Goal: Task Accomplishment & Management: Manage account settings

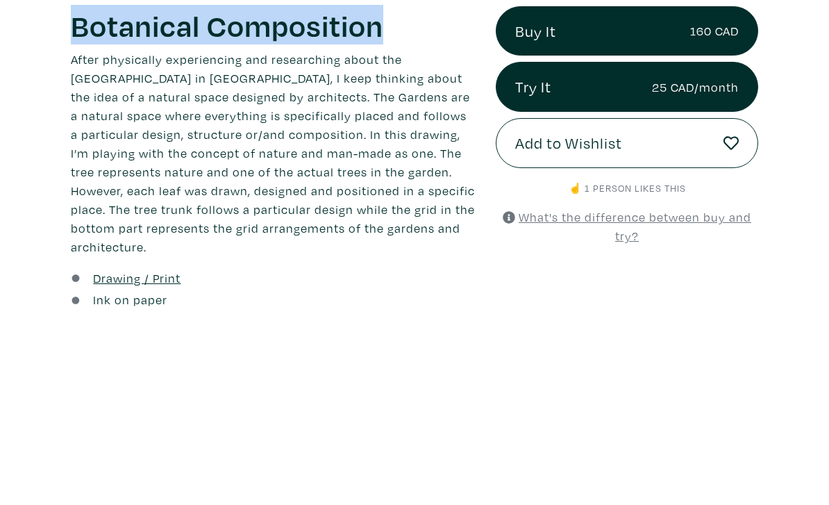
copy h1 "Botanical Composition"
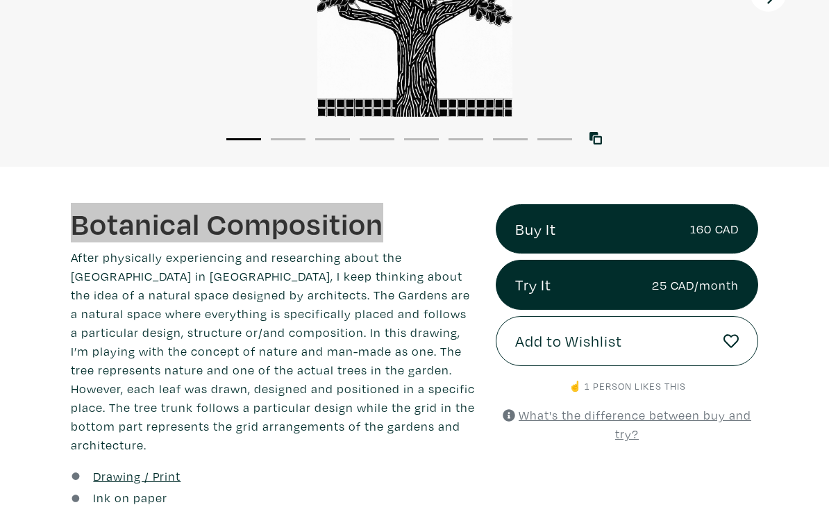
scroll to position [280, 0]
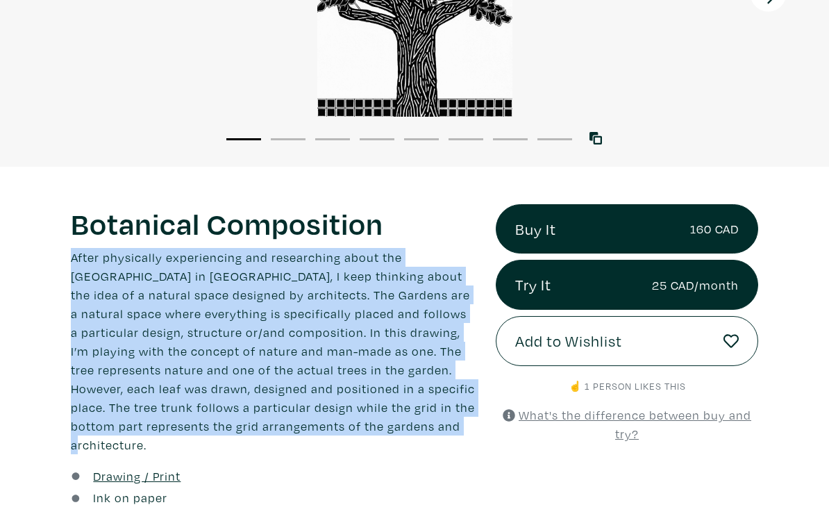
copy p "After physically experiencing and researching about the [GEOGRAPHIC_DATA] in [G…"
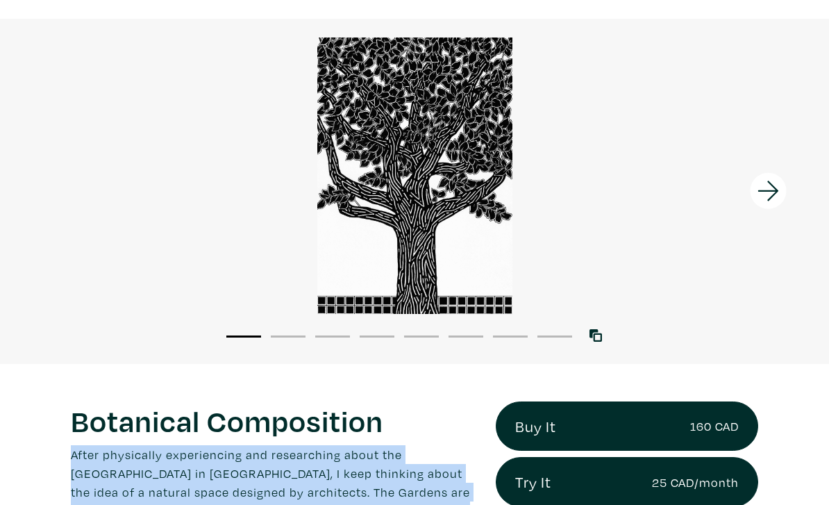
scroll to position [83, 0]
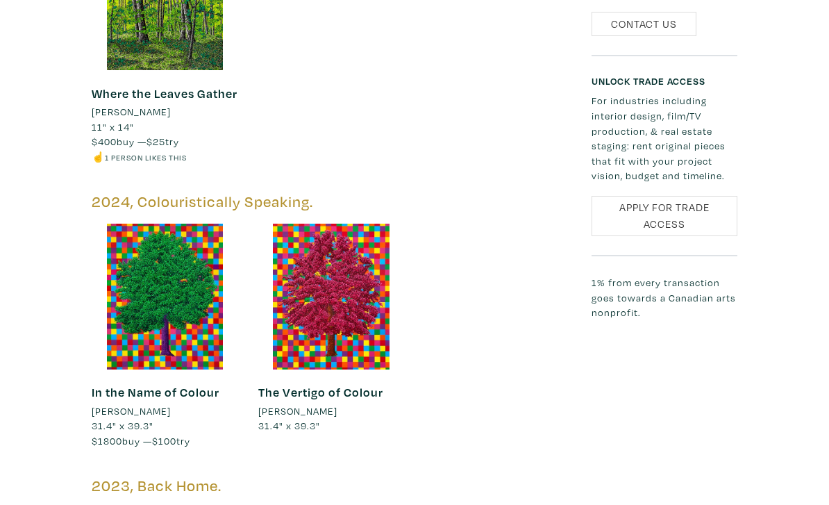
scroll to position [1541, 0]
click at [194, 384] on link "In the Name of Colour" at bounding box center [156, 392] width 128 height 16
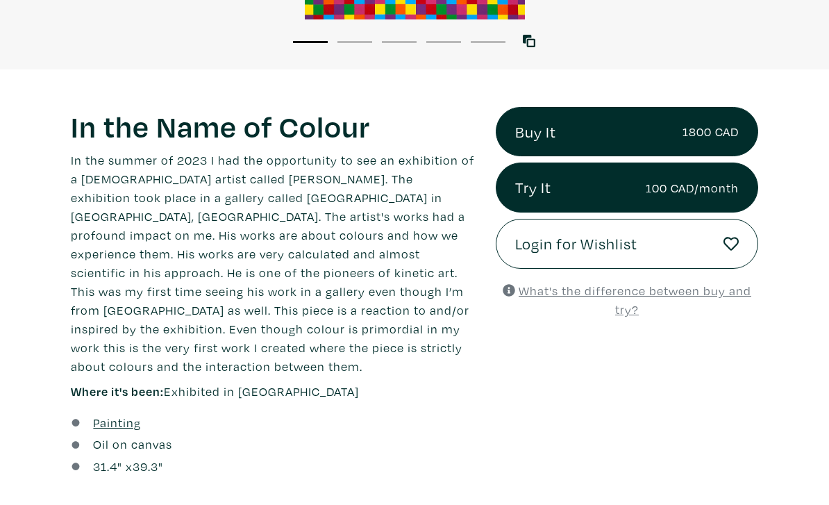
scroll to position [373, 0]
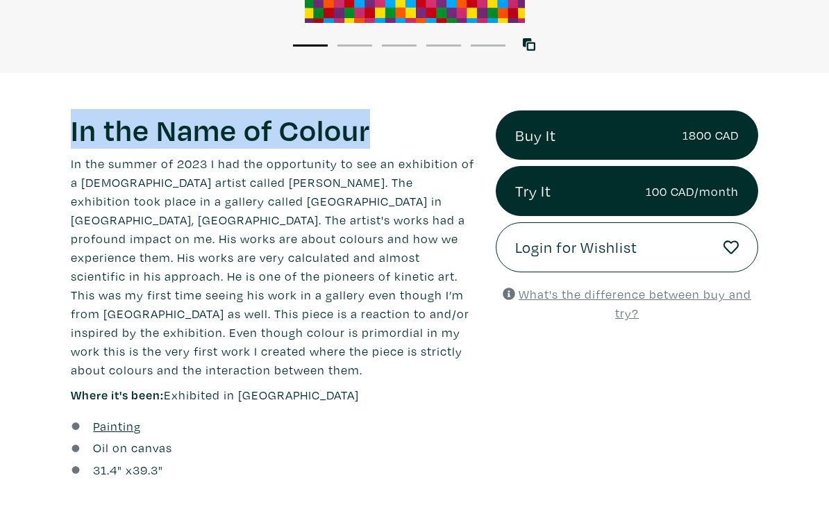
click at [362, 352] on p "In the summer of 2023 I had the opportunity to see an exhibition of a Venezuela…" at bounding box center [273, 266] width 404 height 225
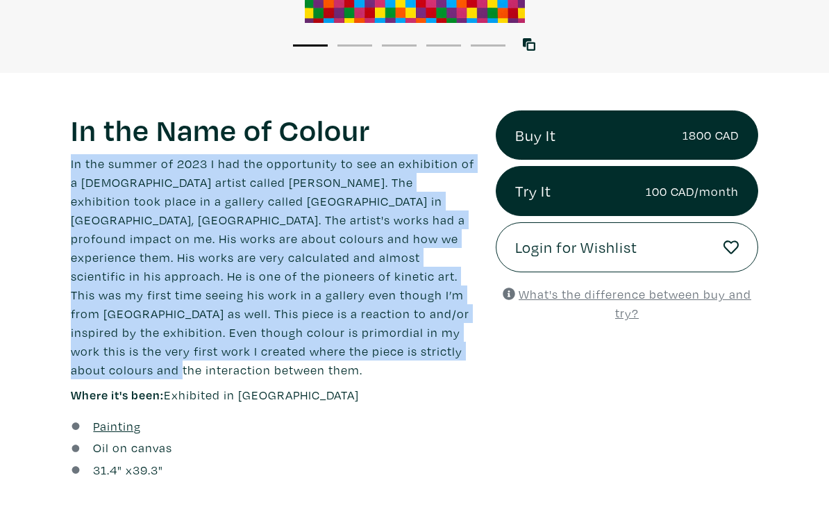
copy p "In the summer of 2023 I had the opportunity to see an exhibition of a Venezuela…"
click at [353, 438] on div "Oil on canvas" at bounding box center [273, 447] width 404 height 19
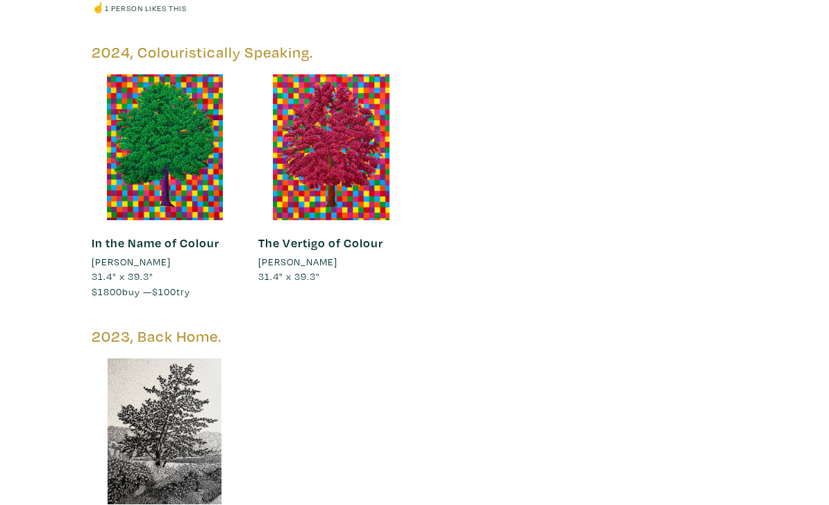
scroll to position [1691, 0]
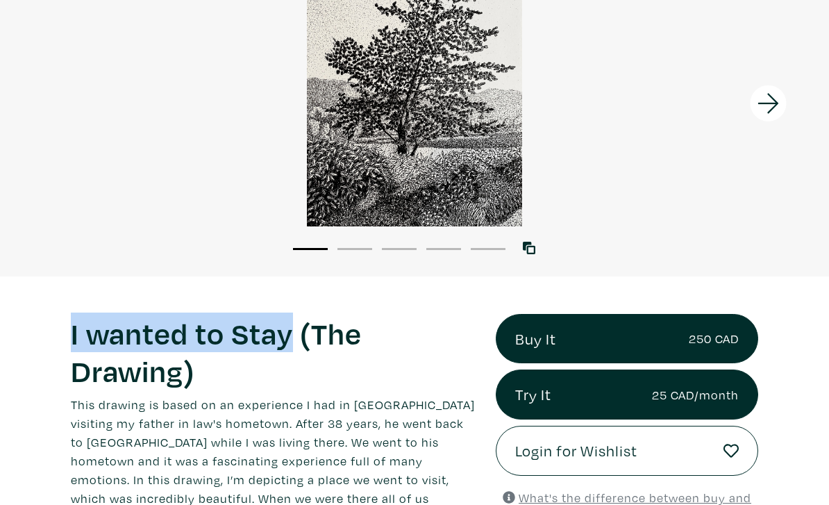
scroll to position [160, 0]
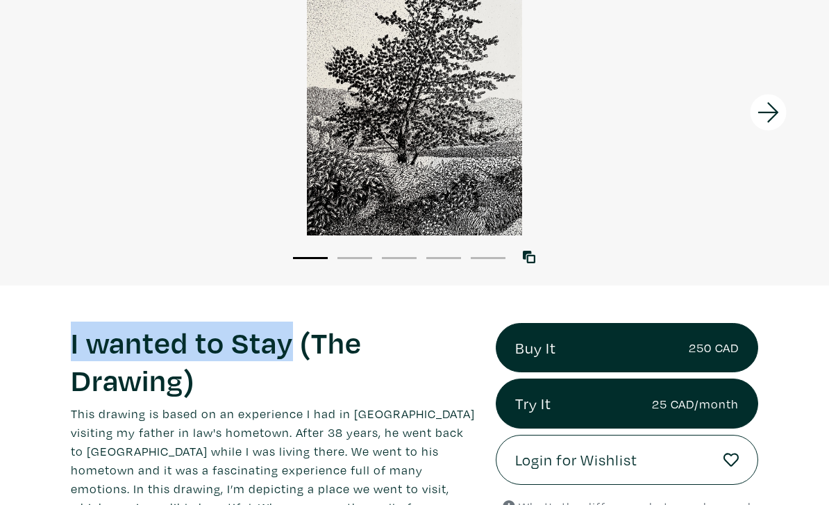
click at [256, 438] on p "This drawing is based on an experience I had in Italy visiting my father in law…" at bounding box center [273, 507] width 404 height 206
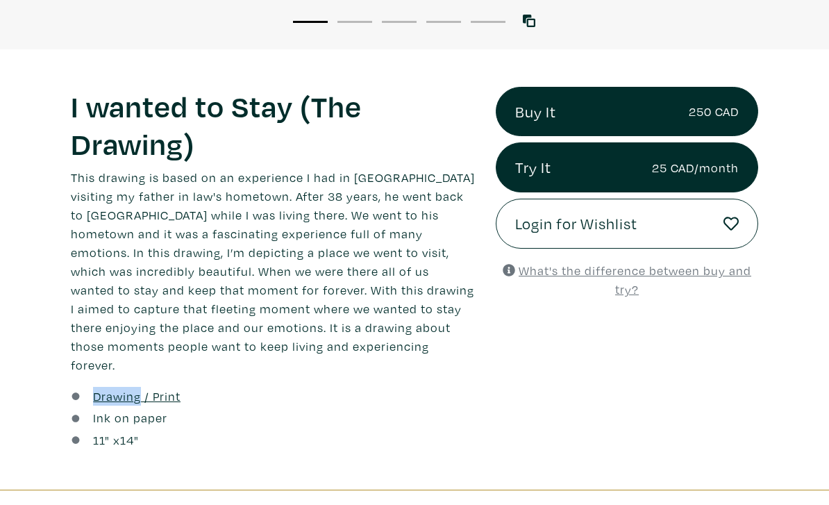
scroll to position [406, 0]
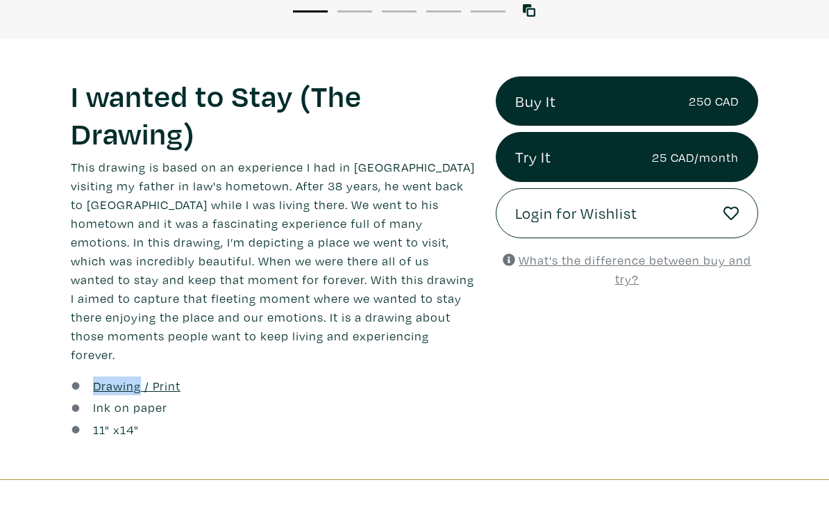
click at [229, 421] on div "11 " x 14 "" at bounding box center [273, 430] width 404 height 19
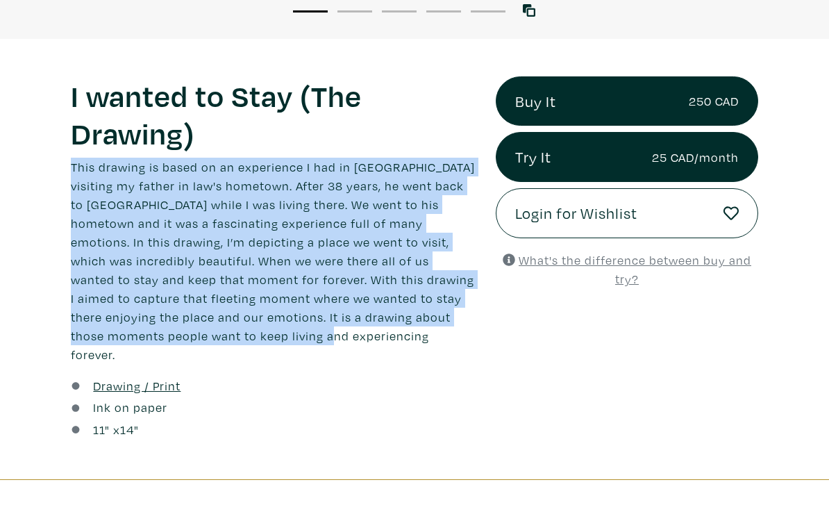
copy p "This drawing is based on an experience I had in Italy visiting my father in law…"
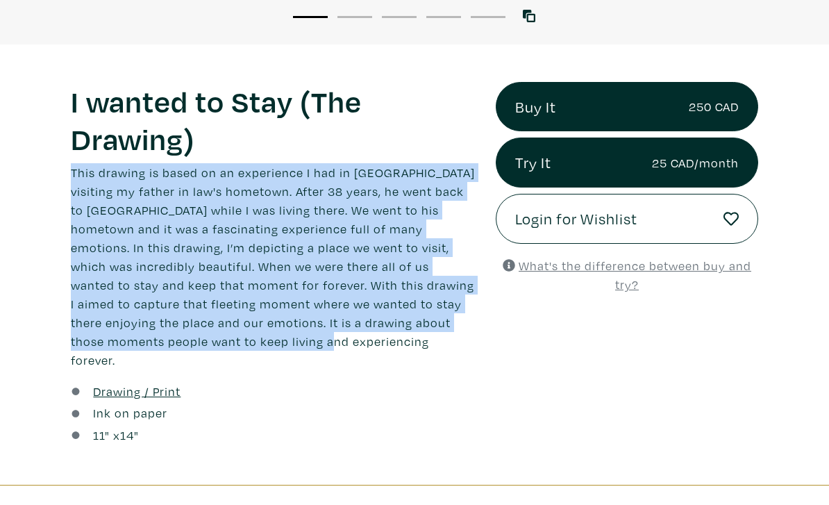
scroll to position [403, 0]
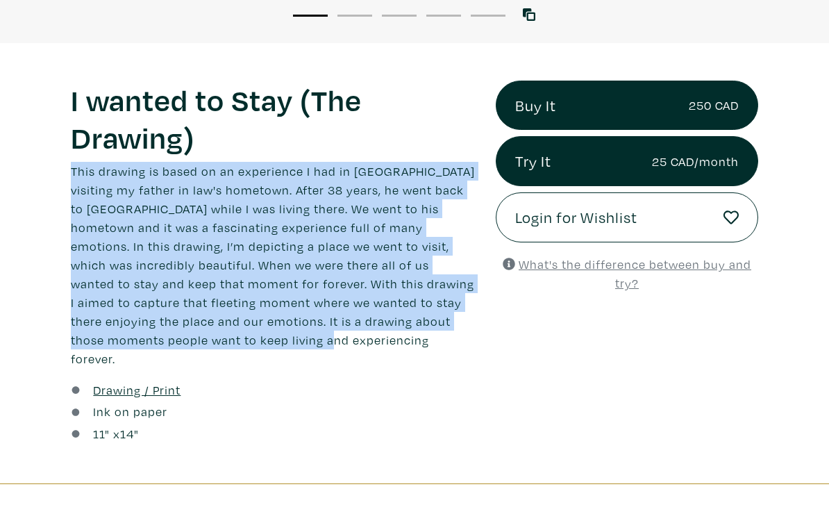
click at [435, 114] on h1 "I wanted to Stay (The Drawing)" at bounding box center [273, 118] width 404 height 75
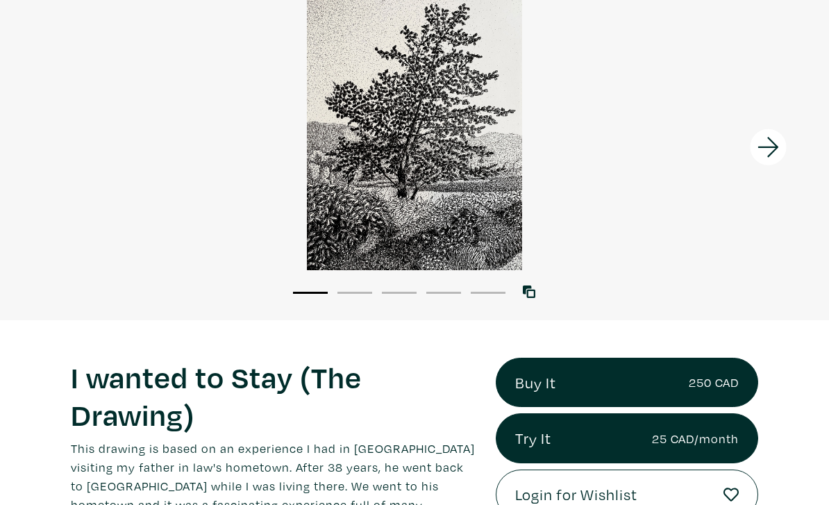
scroll to position [125, 0]
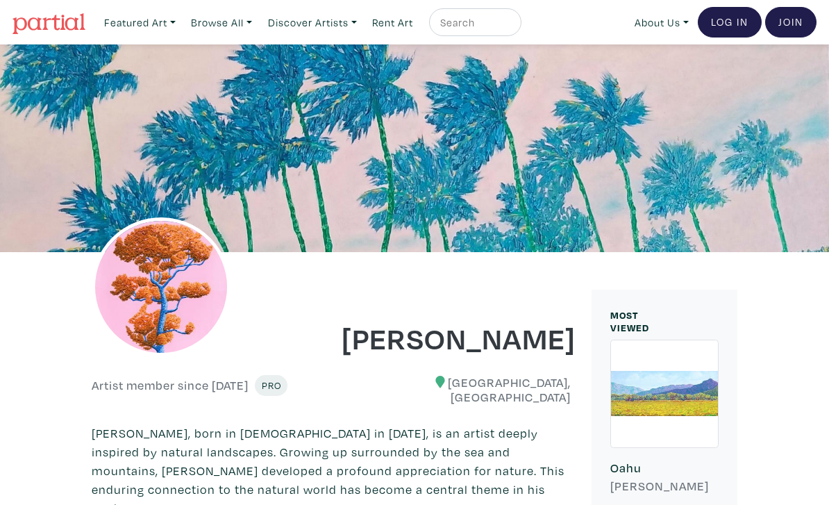
click at [446, 341] on h1 "[PERSON_NAME]" at bounding box center [455, 337] width 229 height 37
click at [44, 23] on img at bounding box center [48, 23] width 73 height 21
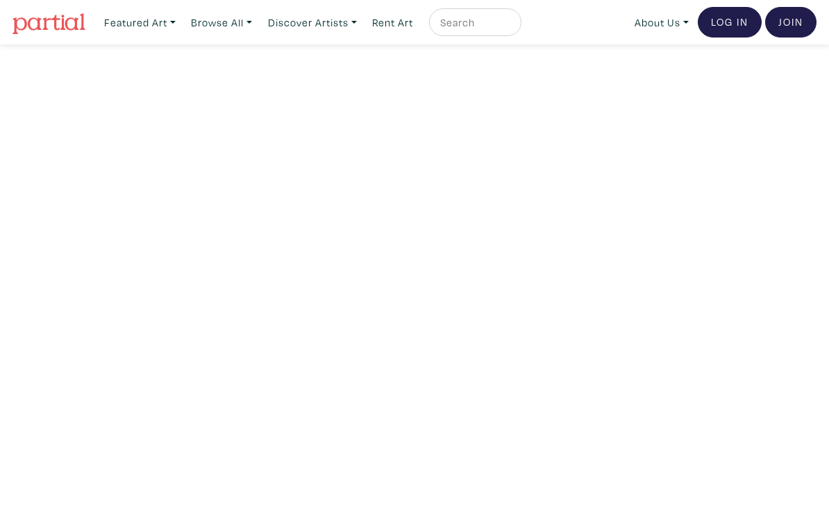
click at [731, 23] on link "Log In" at bounding box center [729, 22] width 64 height 31
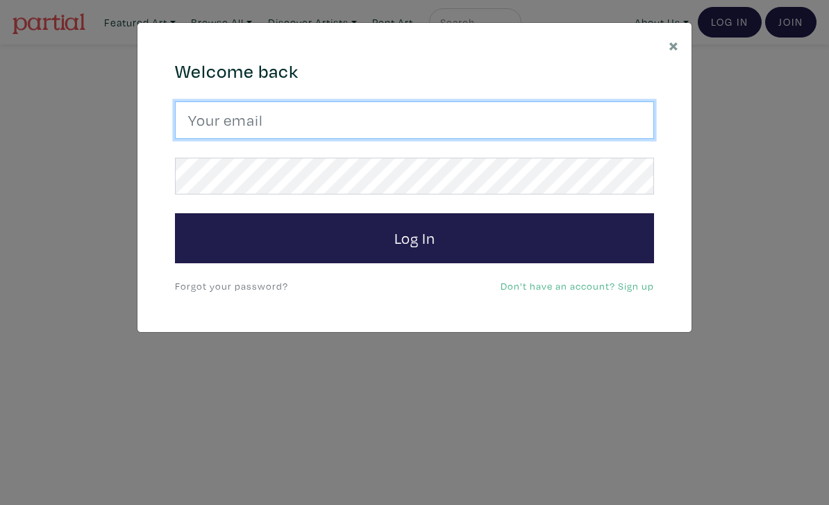
click at [530, 116] on input "email" at bounding box center [414, 119] width 479 height 37
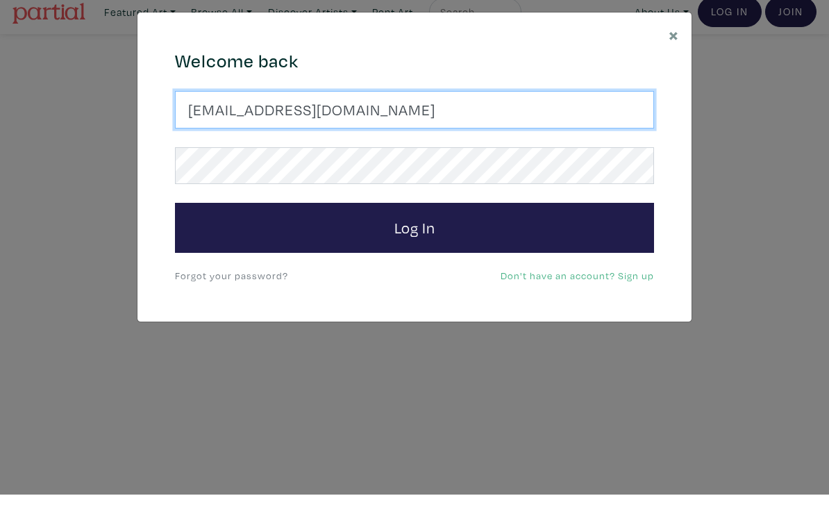
type input "josefj6@gmail.com"
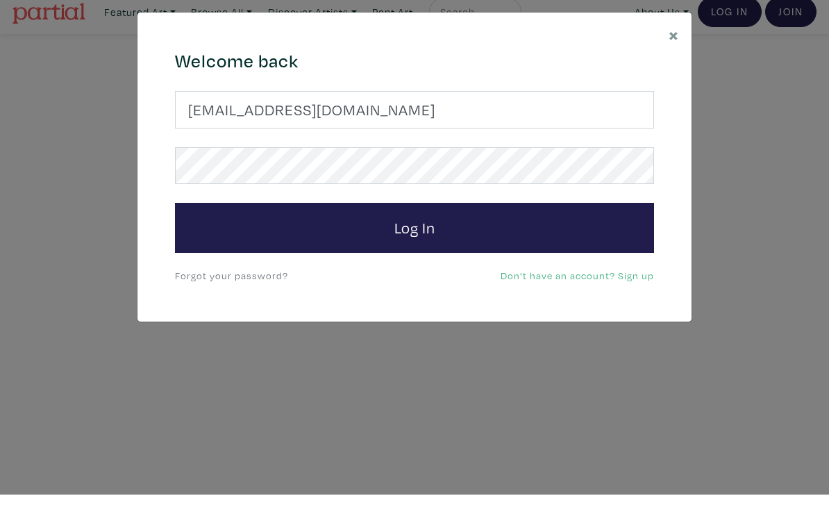
click at [539, 224] on button "Log In" at bounding box center [414, 238] width 479 height 50
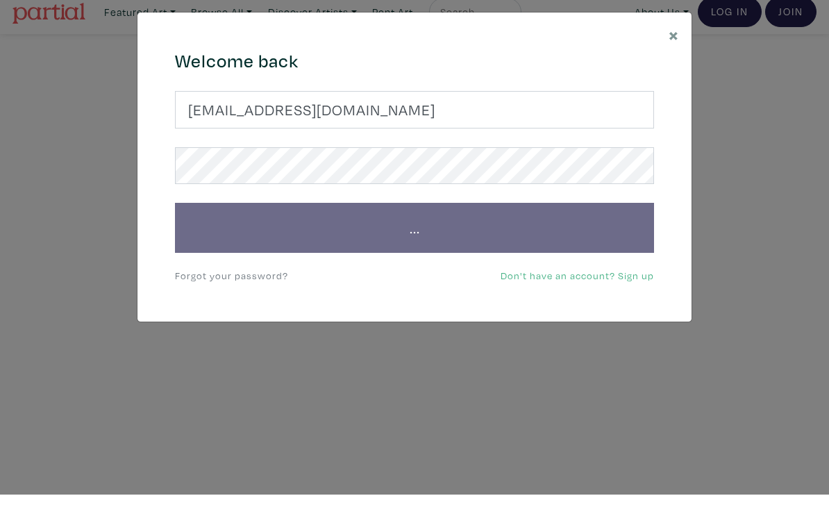
scroll to position [5, 0]
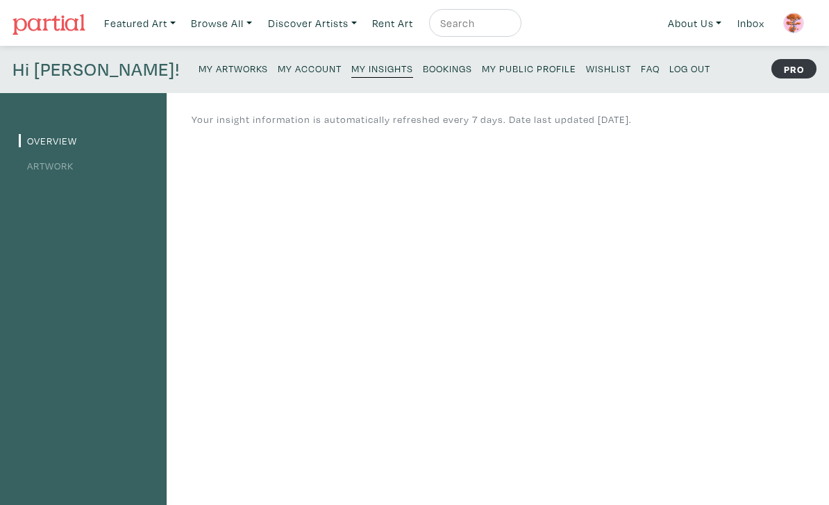
click at [198, 71] on small "My Artworks" at bounding box center [232, 68] width 69 height 13
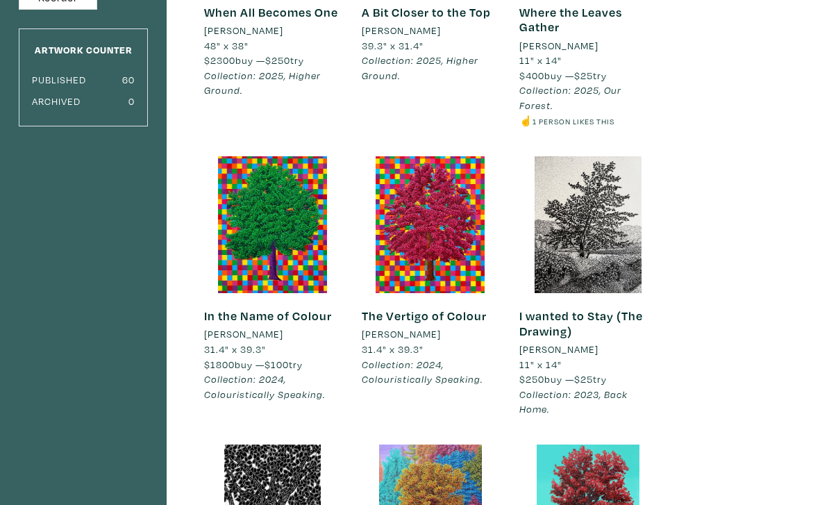
scroll to position [291, 0]
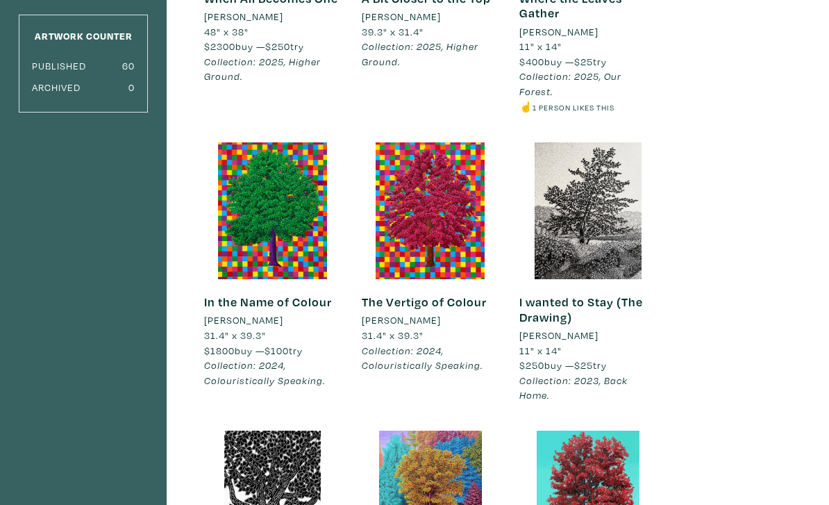
click at [559, 301] on link "I wanted to Stay (The Drawing)" at bounding box center [581, 309] width 124 height 31
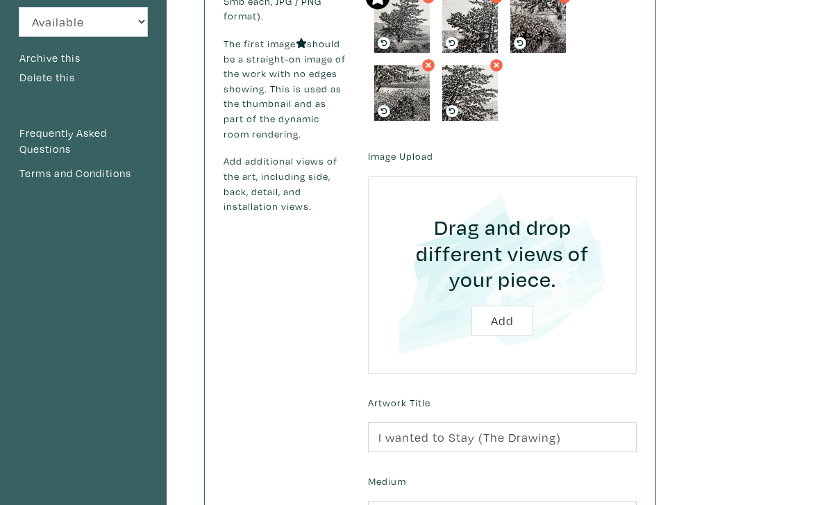
scroll to position [263, 0]
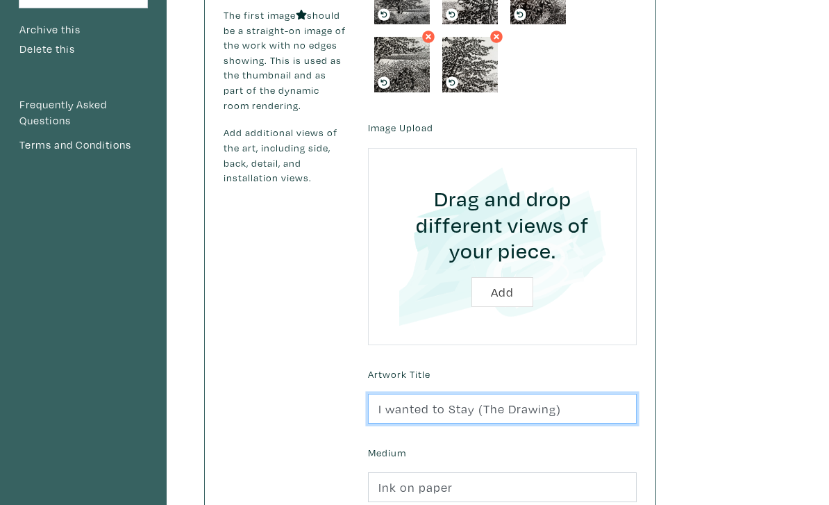
click at [393, 406] on input "I wanted to Stay (The Drawing)" at bounding box center [502, 409] width 269 height 30
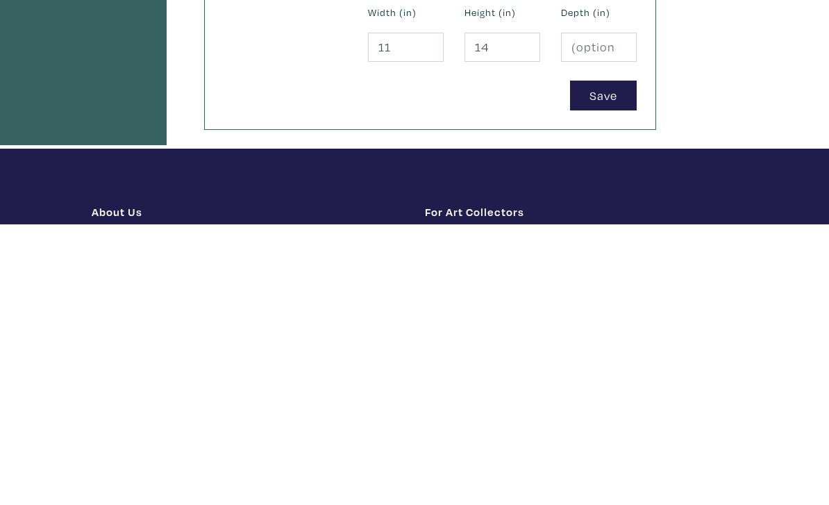
type input "I Wanted to Stay (The Drawing)"
click at [614, 361] on button "Save" at bounding box center [603, 376] width 67 height 30
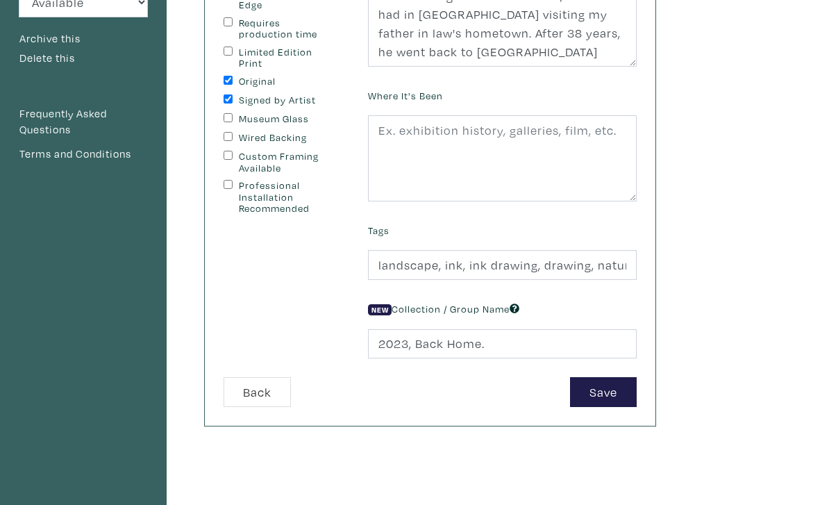
scroll to position [255, 0]
click at [609, 398] on button "Save" at bounding box center [603, 392] width 67 height 30
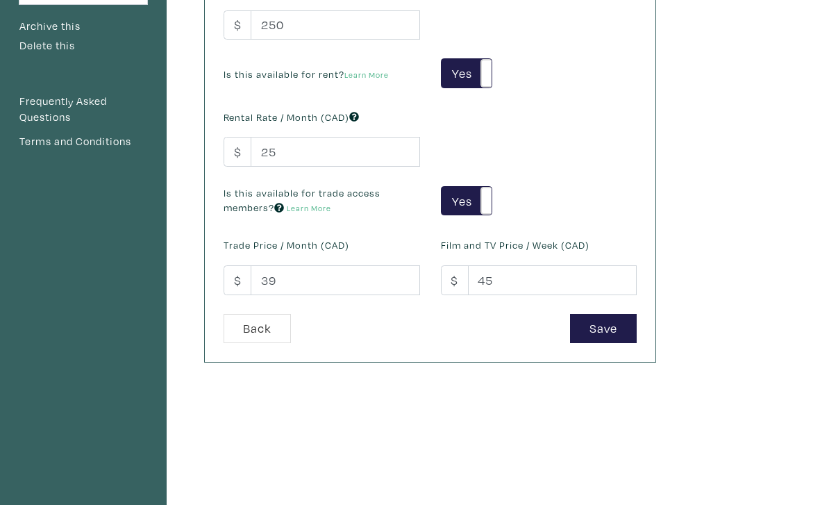
scroll to position [278, 0]
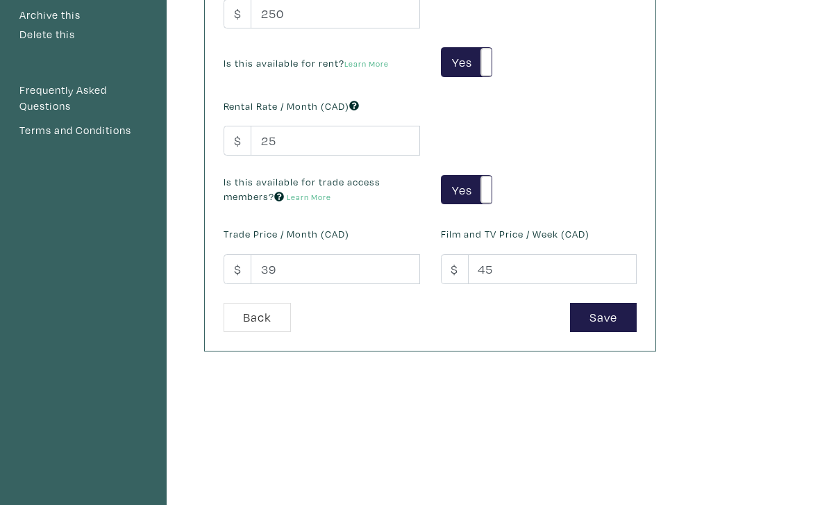
click at [614, 317] on button "Save" at bounding box center [603, 318] width 67 height 30
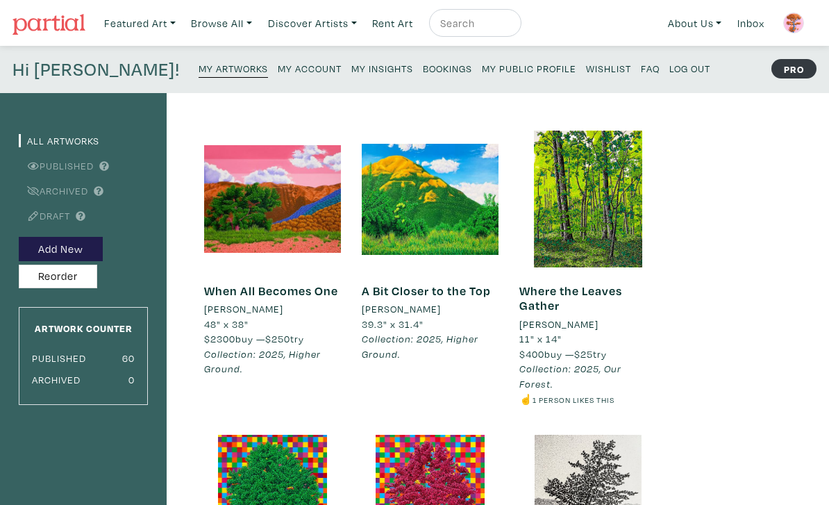
click at [482, 74] on small "My Public Profile" at bounding box center [529, 68] width 94 height 13
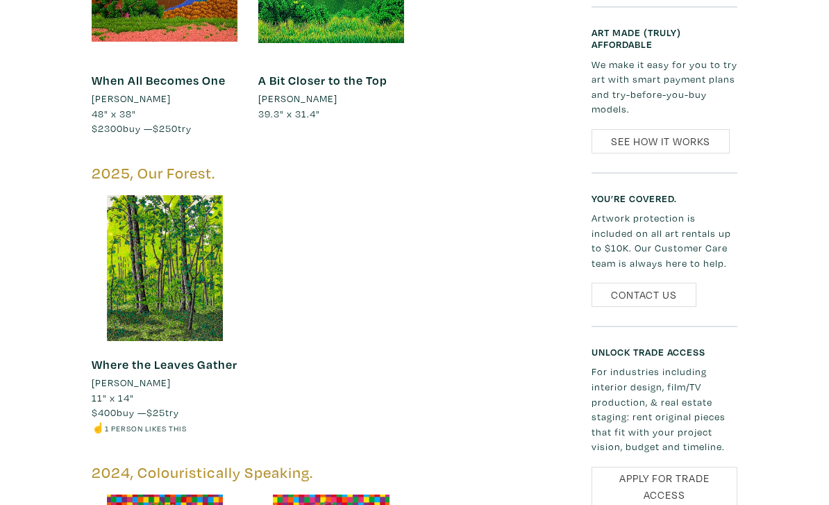
scroll to position [1270, 0]
click at [178, 357] on link "Where the Leaves Gather" at bounding box center [165, 365] width 146 height 16
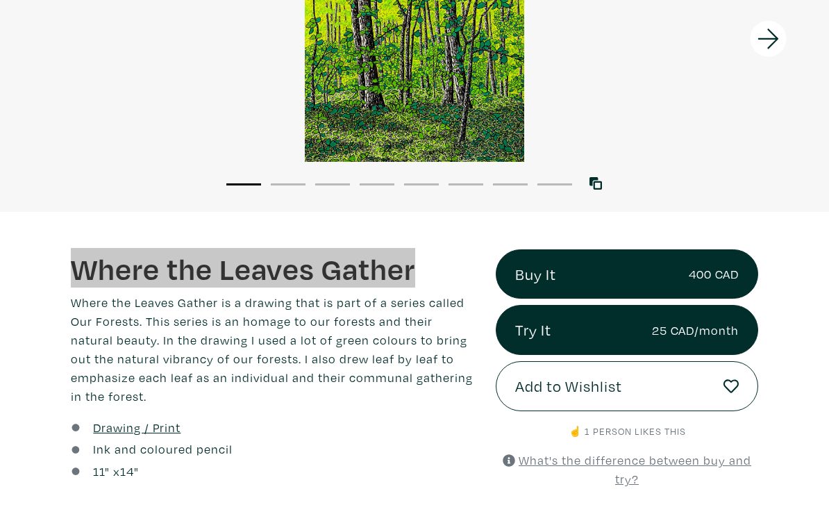
scroll to position [235, 0]
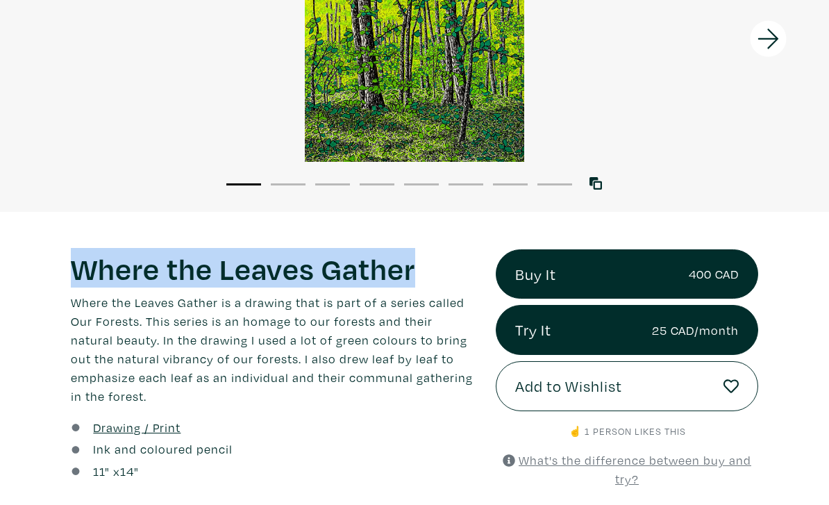
click at [128, 399] on p "Where the Leaves Gather is a drawing that is part of a series called Our Forest…" at bounding box center [273, 349] width 404 height 112
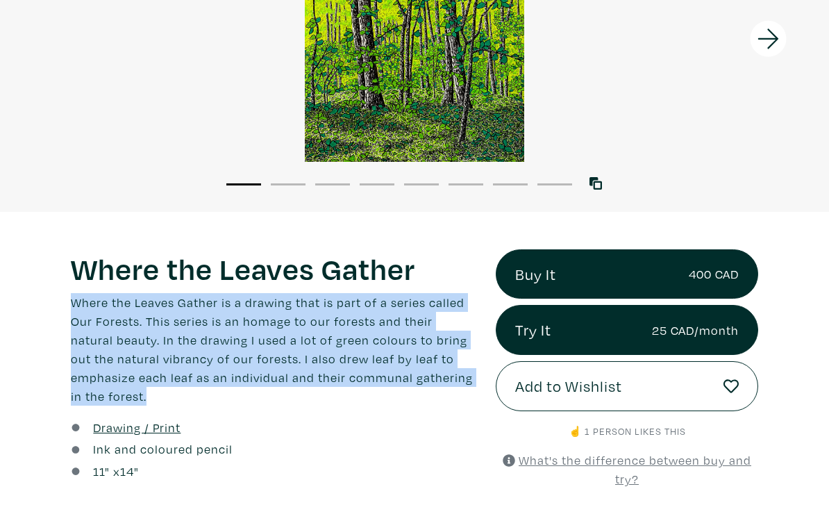
copy p "Where the Leaves Gather is a drawing that is part of a series called Our Forest…"
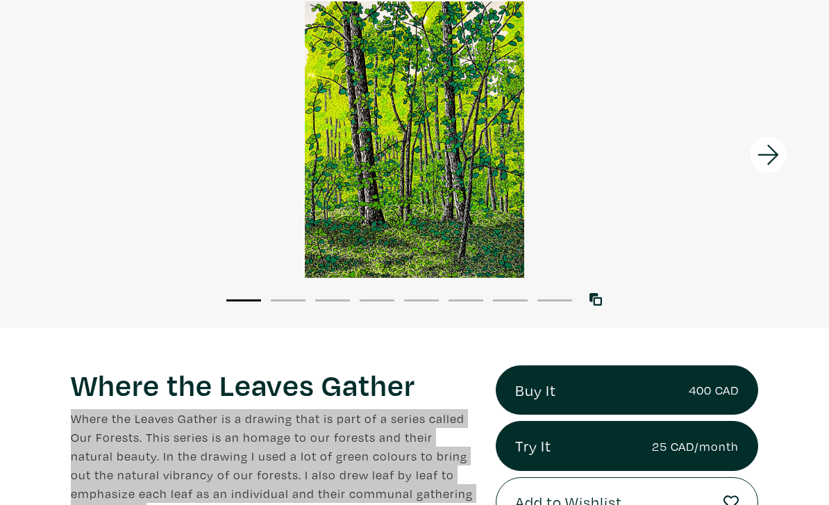
scroll to position [0, 0]
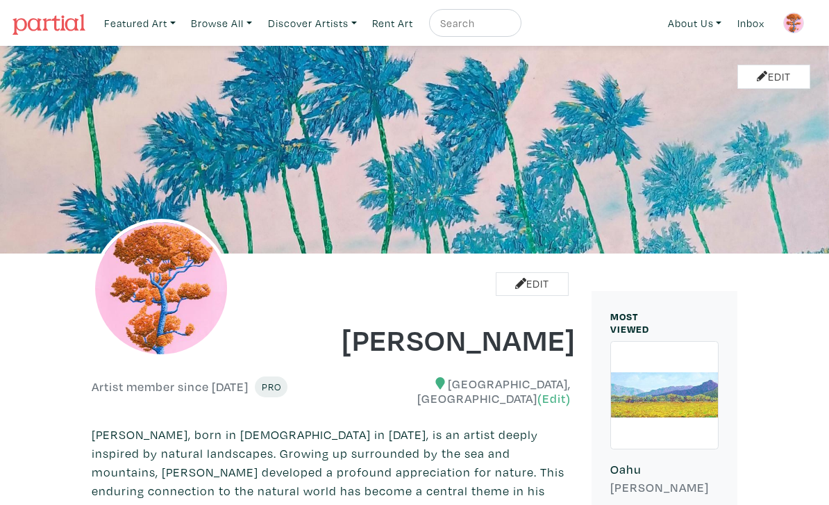
click at [793, 26] on img at bounding box center [793, 22] width 21 height 21
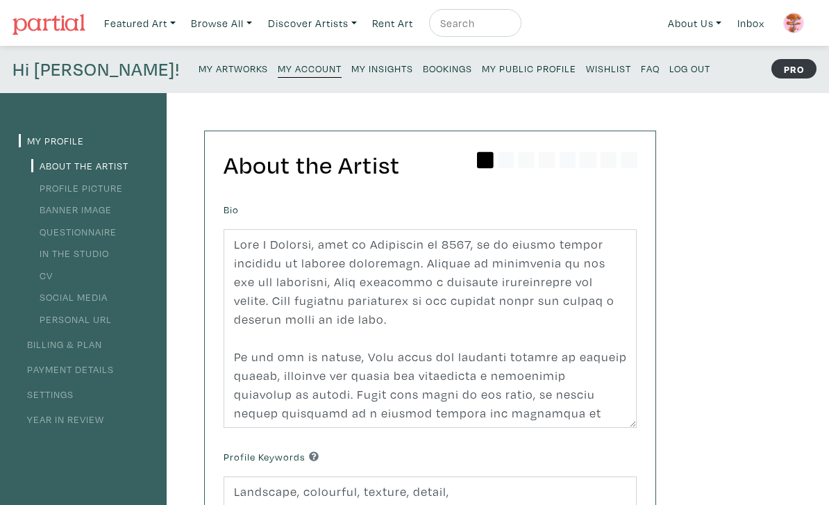
click at [669, 65] on small "Log Out" at bounding box center [689, 68] width 41 height 13
